Goal: Browse casually

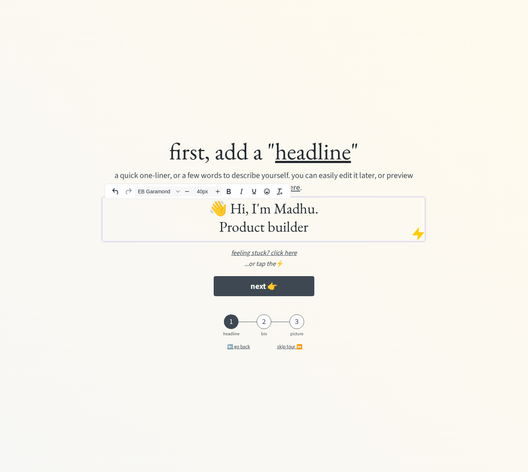
click at [338, 227] on h1 "👋 Hi, I'm Madhu. Product builder" at bounding box center [263, 217] width 318 height 36
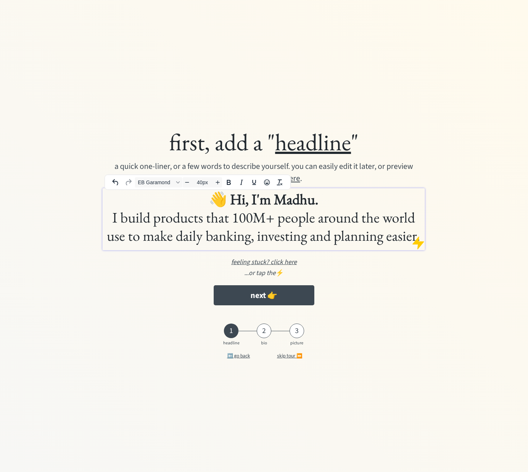
click at [155, 220] on span "I build products that 100M+ people around the world use to make daily banking, …" at bounding box center [263, 226] width 313 height 37
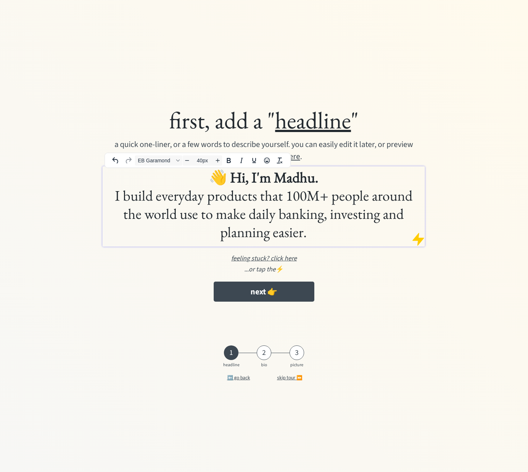
click at [248, 195] on span "I build everyday products that 100M+ people around the world use to make daily …" at bounding box center [263, 213] width 297 height 55
